Goal: Information Seeking & Learning: Learn about a topic

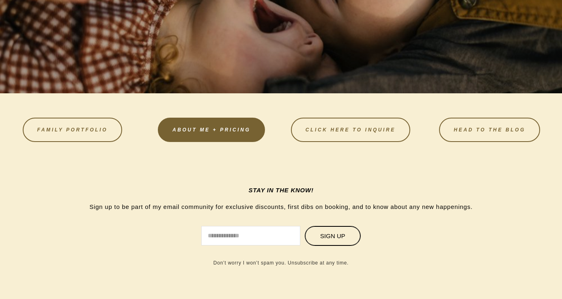
scroll to position [2331, 0]
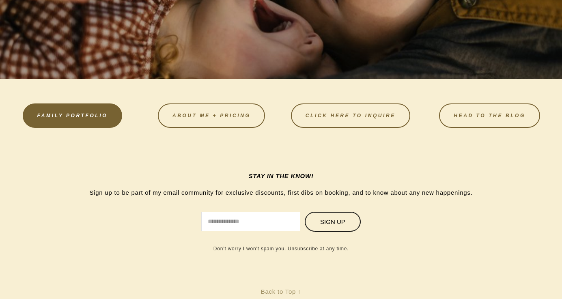
click at [72, 128] on link "FAMILY PORTFOLIO" at bounding box center [73, 115] width 100 height 24
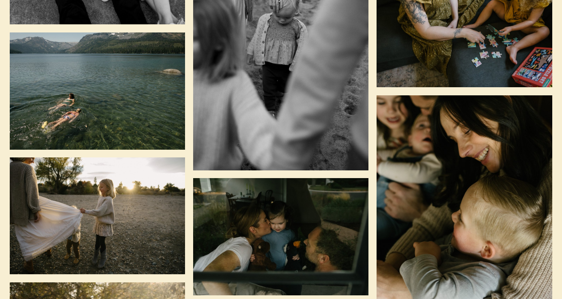
scroll to position [1416, 0]
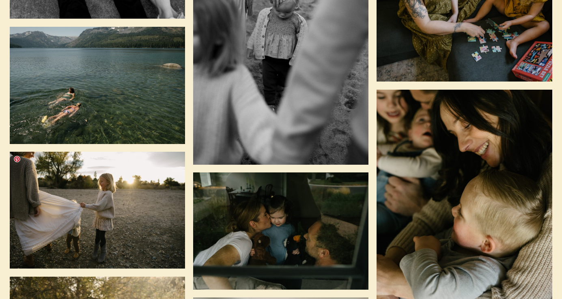
click at [106, 216] on img at bounding box center [97, 210] width 175 height 117
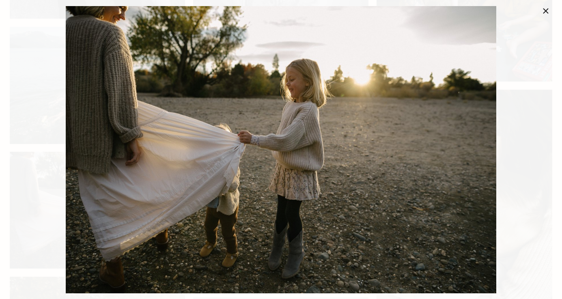
click at [548, 11] on link "Close" at bounding box center [545, 11] width 10 height 10
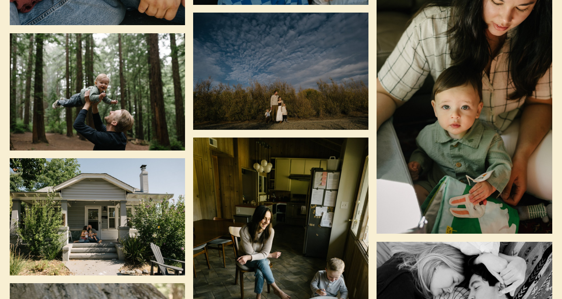
scroll to position [2722, 0]
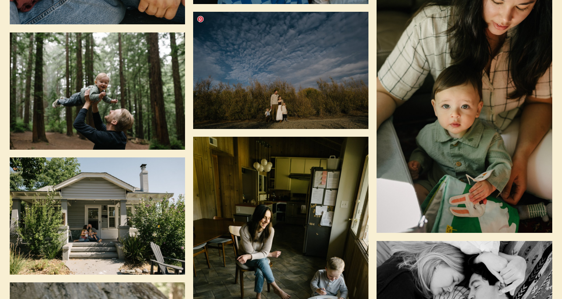
click at [285, 113] on img at bounding box center [280, 70] width 175 height 117
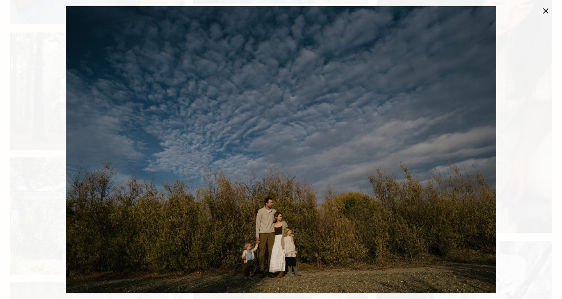
click at [545, 12] on link "Close" at bounding box center [545, 11] width 10 height 10
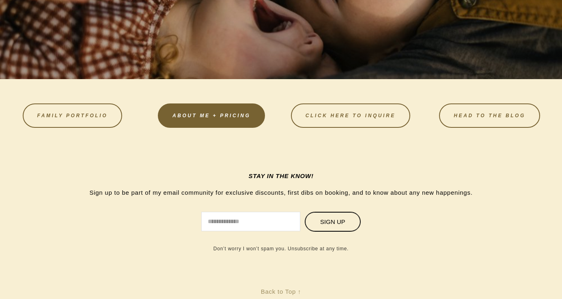
scroll to position [2376, 0]
click at [209, 128] on link "About Me + Pricing" at bounding box center [211, 115] width 107 height 24
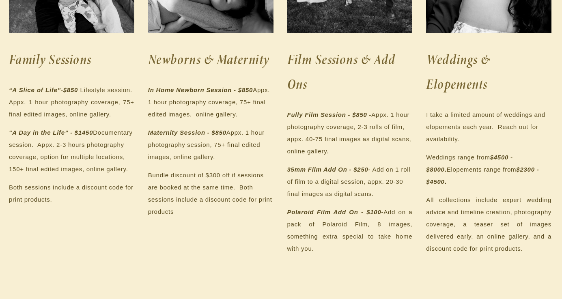
scroll to position [255, 1]
